Goal: Transaction & Acquisition: Purchase product/service

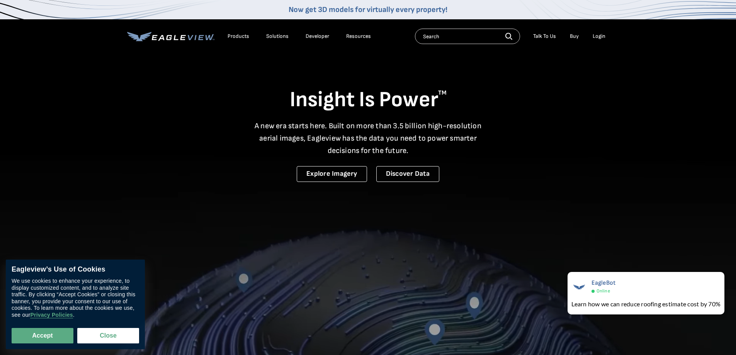
click at [601, 37] on div "Login" at bounding box center [599, 36] width 13 height 7
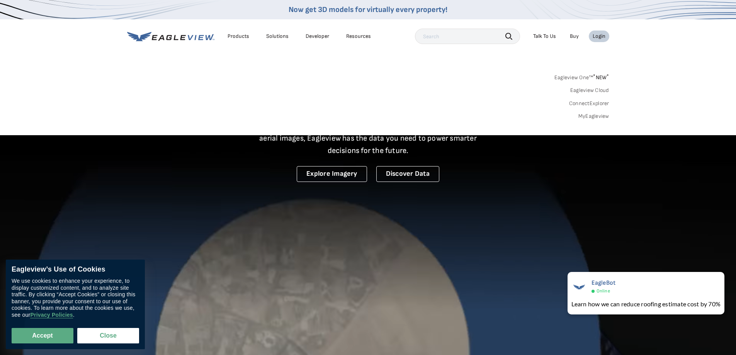
click at [594, 118] on link "MyEagleview" at bounding box center [594, 116] width 31 height 7
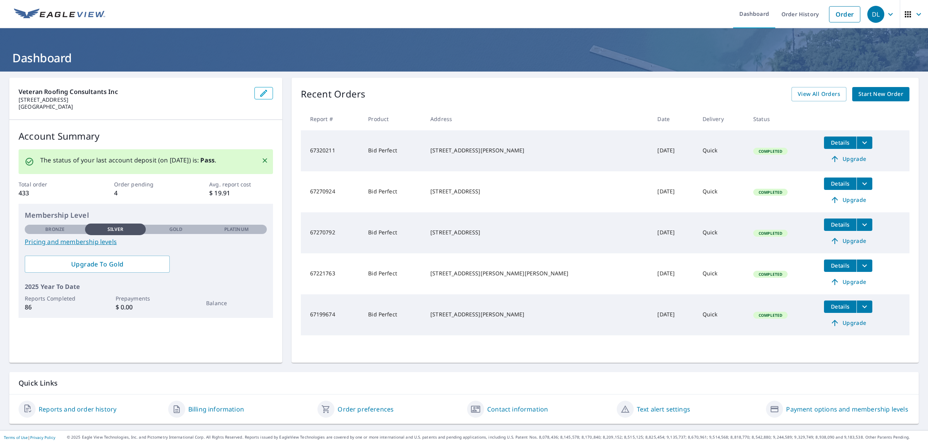
click at [858, 99] on span "Start New Order" at bounding box center [880, 94] width 45 height 10
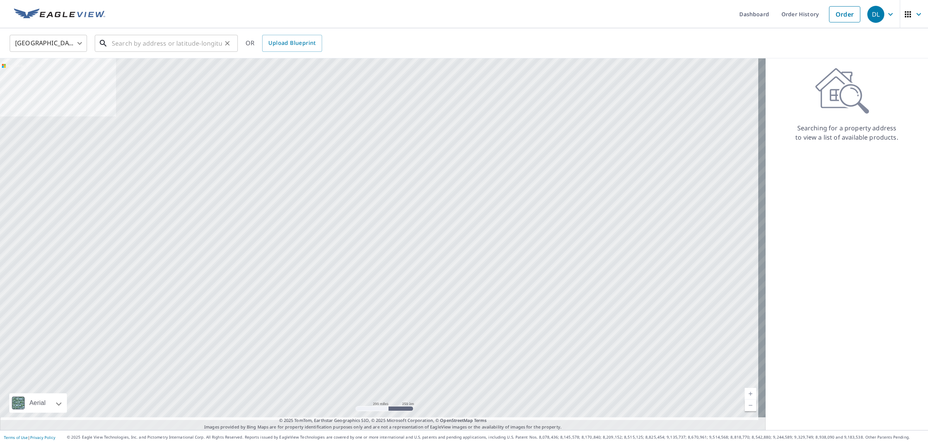
click at [133, 41] on input "text" at bounding box center [167, 43] width 110 height 22
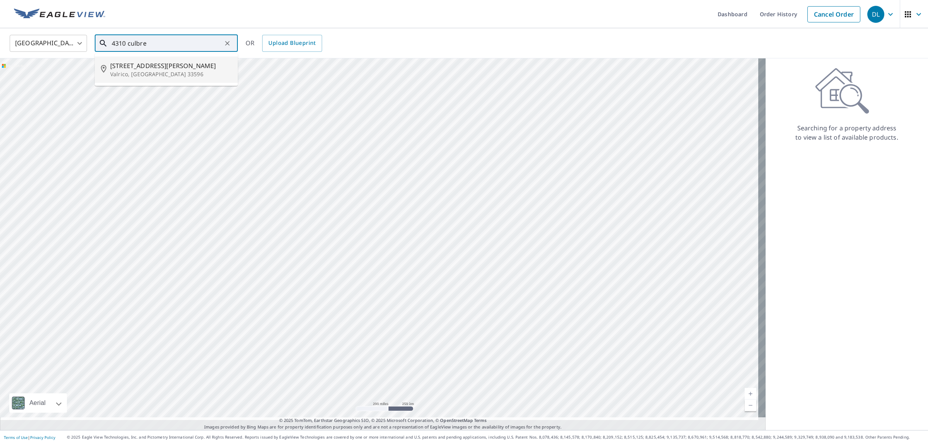
click at [145, 69] on span "[STREET_ADDRESS][PERSON_NAME]" at bounding box center [170, 65] width 121 height 9
type input "[STREET_ADDRESS][PERSON_NAME]"
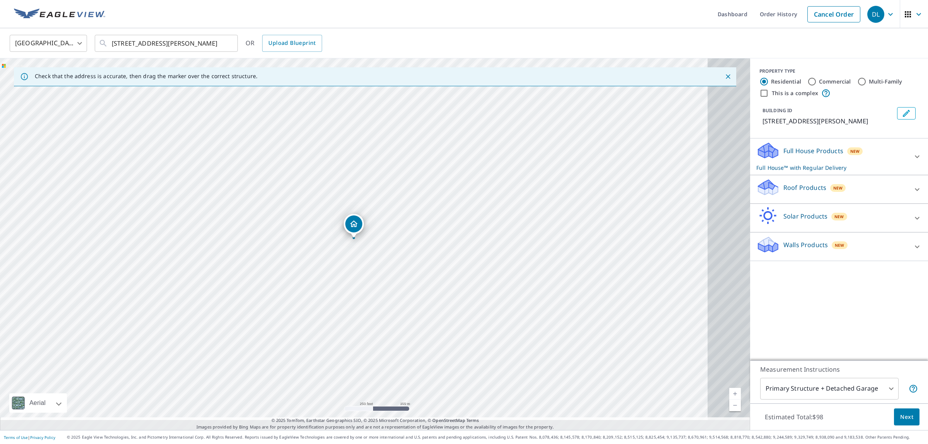
click at [912, 194] on icon at bounding box center [916, 189] width 9 height 9
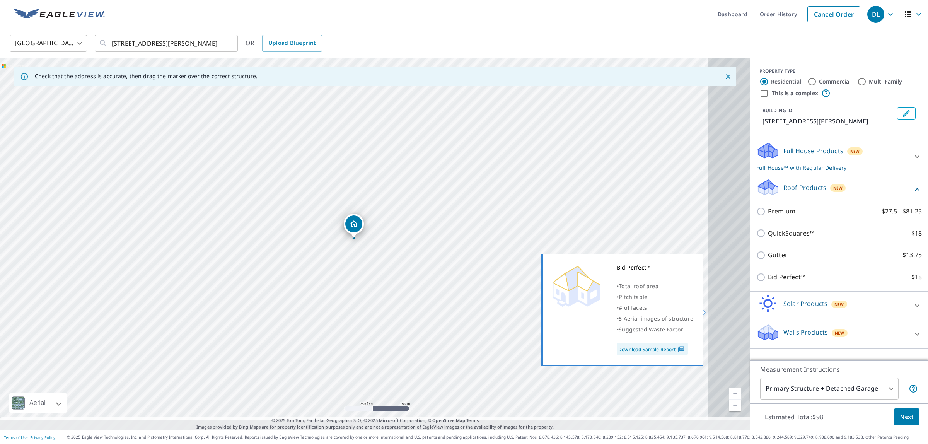
click at [756, 282] on input "Bid Perfect™ $18" at bounding box center [762, 277] width 12 height 9
checkbox input "true"
checkbox input "false"
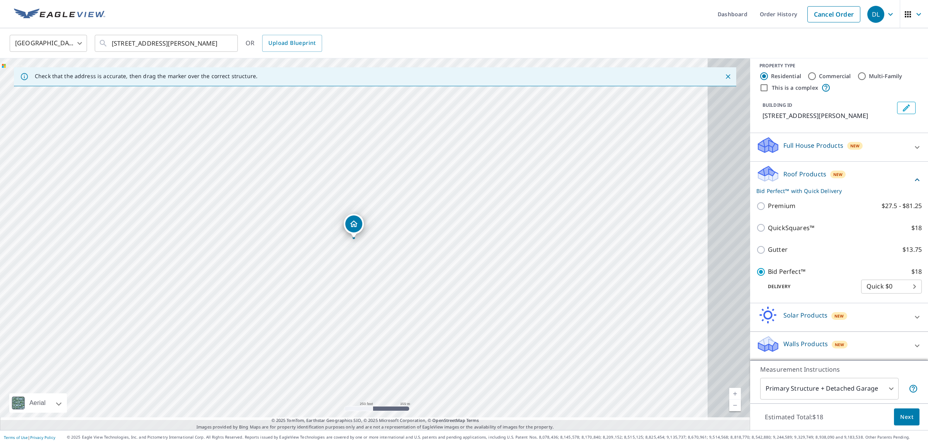
scroll to position [60, 0]
click at [900, 412] on span "Next" at bounding box center [906, 417] width 13 height 10
